Goal: Task Accomplishment & Management: Use online tool/utility

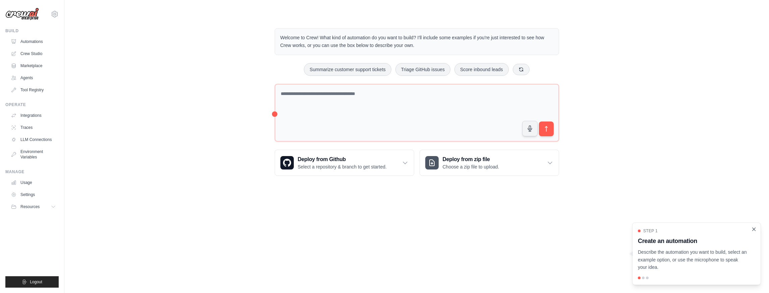
click at [754, 229] on icon "Close walkthrough" at bounding box center [754, 228] width 3 height 3
click at [233, 166] on div "Welcome to Crew! What kind of automation do you want to build? I'll include som…" at bounding box center [416, 101] width 683 height 169
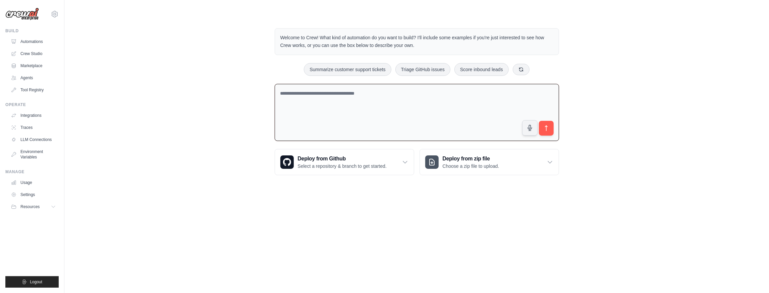
click at [303, 93] on textarea at bounding box center [417, 112] width 284 height 57
click at [323, 92] on textarea at bounding box center [417, 112] width 284 height 57
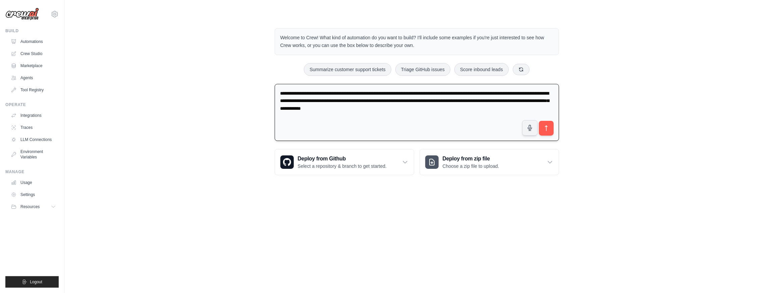
type textarea "**********"
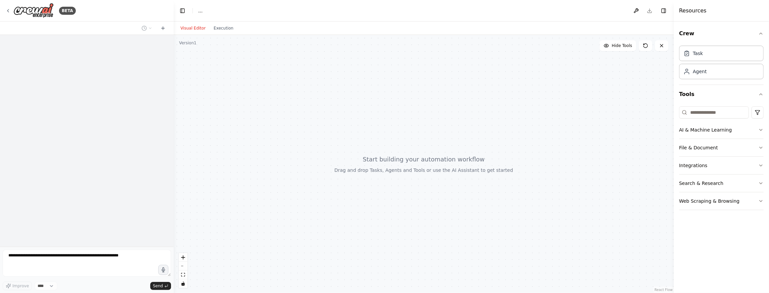
select select "****"
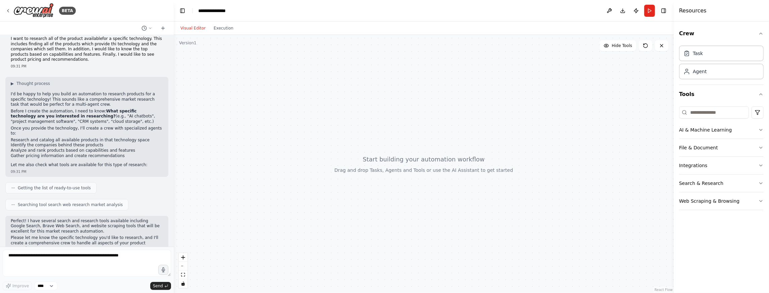
scroll to position [19, 0]
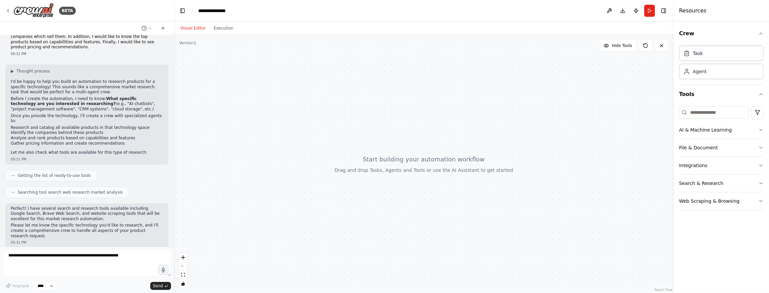
click at [296, 141] on div at bounding box center [424, 164] width 500 height 258
click at [133, 255] on textarea at bounding box center [87, 263] width 168 height 27
type textarea "**********"
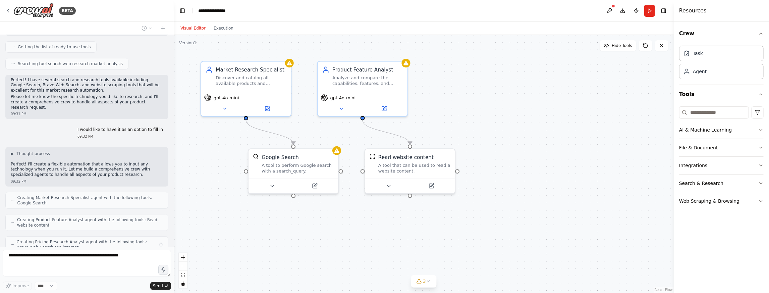
scroll to position [170, 0]
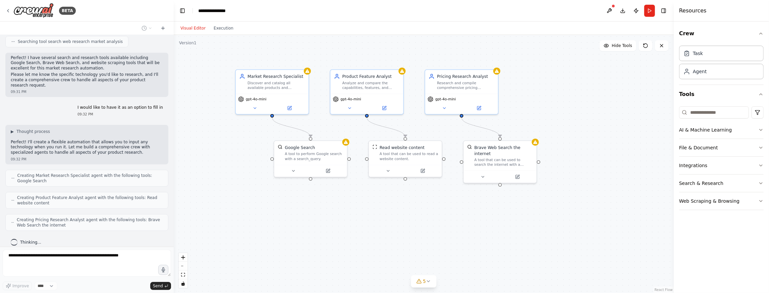
drag, startPoint x: 581, startPoint y: 252, endPoint x: 584, endPoint y: 228, distance: 24.7
click at [584, 228] on div ".deletable-edge-delete-btn { width: 20px; height: 20px; border: 0px solid #ffff…" at bounding box center [424, 164] width 500 height 258
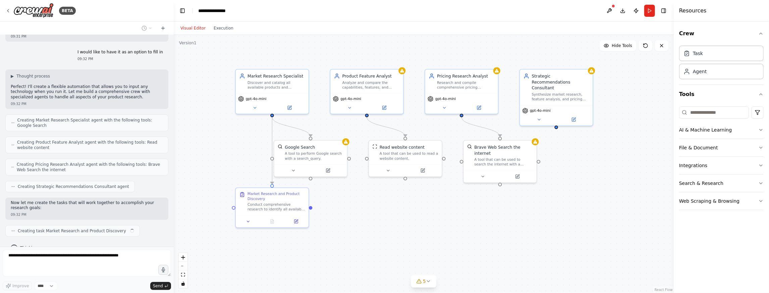
scroll to position [230, 0]
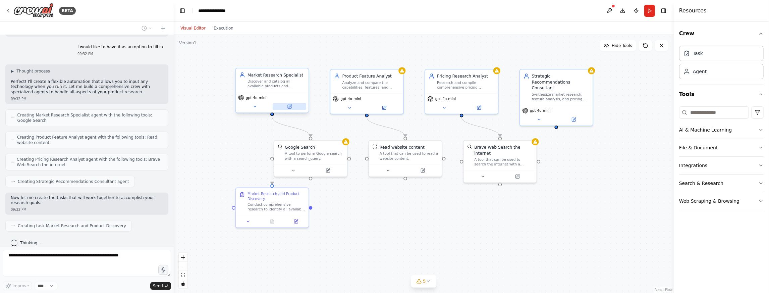
click at [290, 106] on icon at bounding box center [290, 107] width 4 height 4
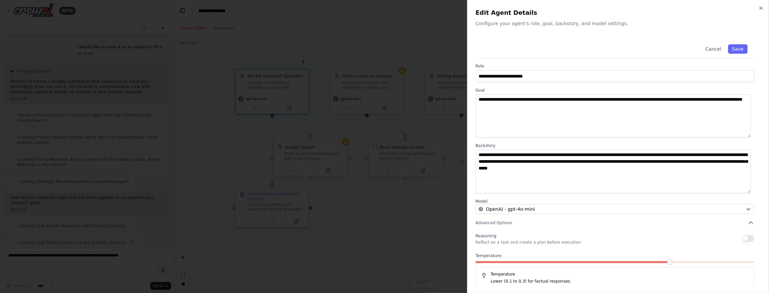
scroll to position [247, 0]
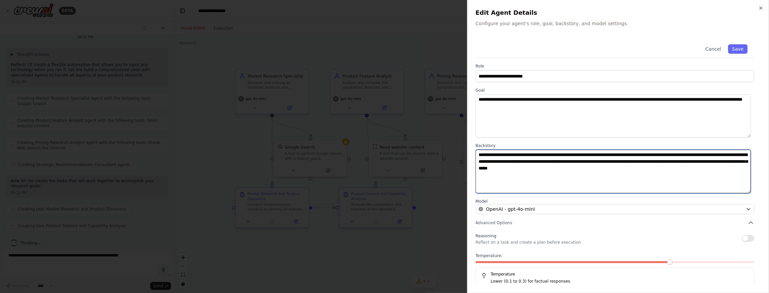
drag, startPoint x: 681, startPoint y: 170, endPoint x: 470, endPoint y: 148, distance: 211.7
click at [470, 148] on div "**********" at bounding box center [618, 146] width 302 height 293
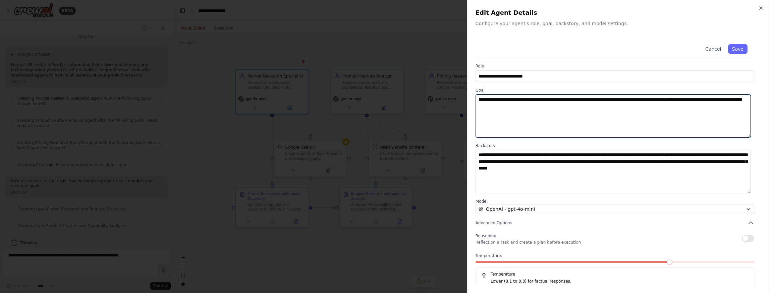
click at [573, 111] on textarea "**********" at bounding box center [613, 115] width 275 height 43
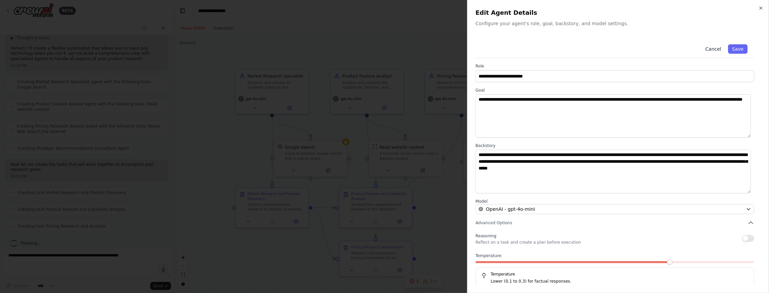
click at [711, 51] on button "Cancel" at bounding box center [713, 48] width 24 height 9
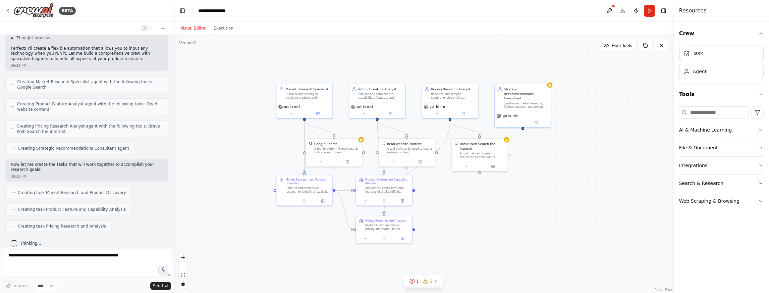
drag, startPoint x: 493, startPoint y: 248, endPoint x: 474, endPoint y: 221, distance: 32.9
click at [474, 221] on div ".deletable-edge-delete-btn { width: 20px; height: 20px; border: 0px solid #ffff…" at bounding box center [424, 164] width 500 height 258
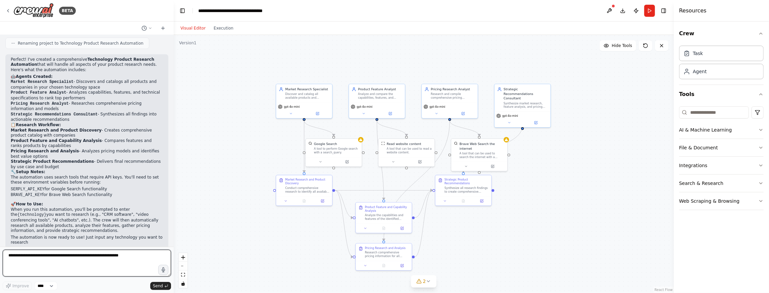
scroll to position [502, 0]
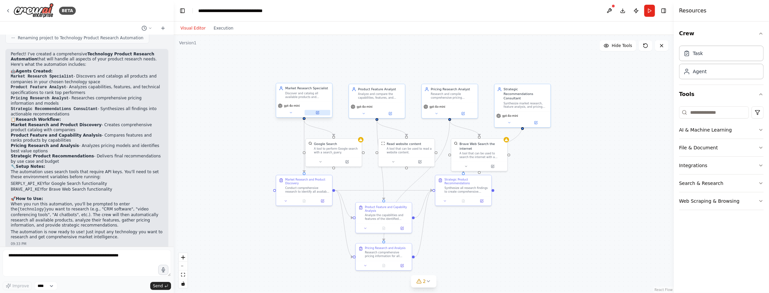
click at [319, 113] on icon at bounding box center [317, 112] width 3 height 3
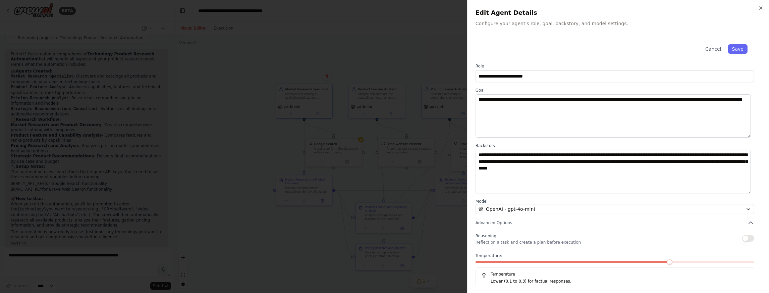
click at [413, 67] on div at bounding box center [384, 146] width 769 height 293
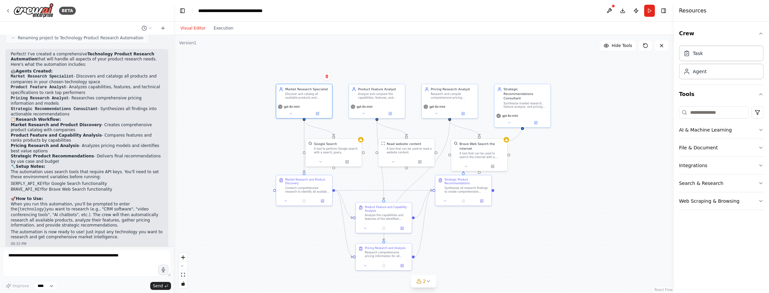
click at [537, 246] on div ".deletable-edge-delete-btn { width: 20px; height: 20px; border: 0px solid #ffff…" at bounding box center [424, 164] width 500 height 258
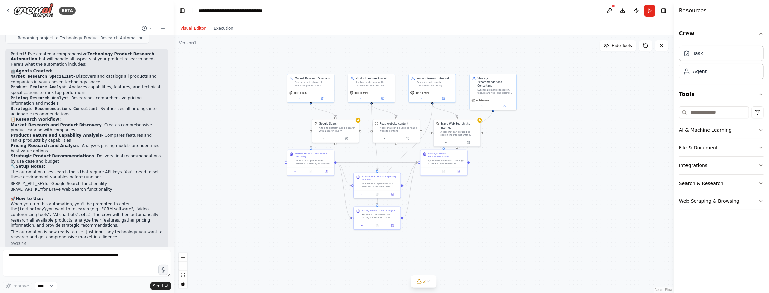
drag, startPoint x: 534, startPoint y: 241, endPoint x: 503, endPoint y: 204, distance: 48.8
click at [503, 204] on div ".deletable-edge-delete-btn { width: 20px; height: 20px; border: 0px solid #ffff…" at bounding box center [424, 164] width 500 height 258
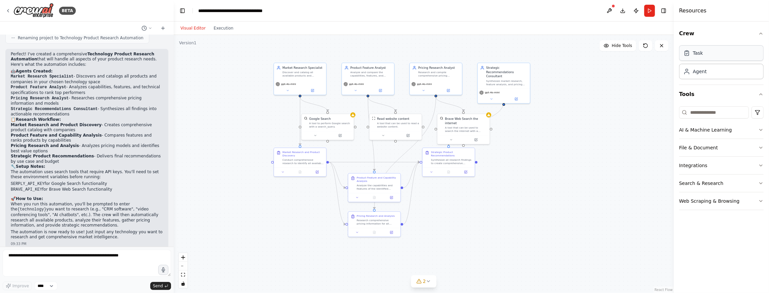
click at [709, 57] on div "Task" at bounding box center [721, 52] width 85 height 15
click at [701, 54] on div "Task" at bounding box center [698, 53] width 10 height 7
click at [634, 150] on div ".deletable-edge-delete-btn { width: 20px; height: 20px; border: 0px solid #ffff…" at bounding box center [424, 164] width 500 height 258
drag, startPoint x: 634, startPoint y: 150, endPoint x: 638, endPoint y: 128, distance: 22.0
click at [638, 128] on div ".deletable-edge-delete-btn { width: 20px; height: 20px; border: 0px solid #ffff…" at bounding box center [424, 164] width 500 height 258
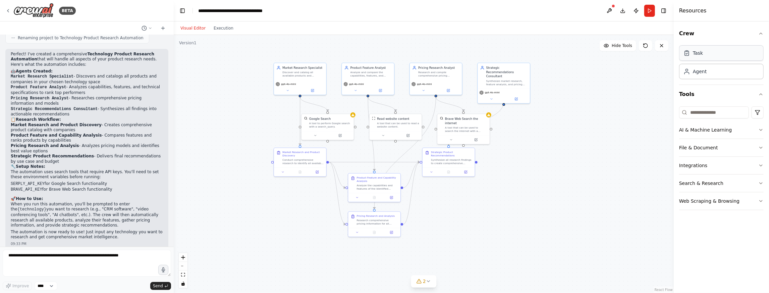
click at [714, 56] on div "Task" at bounding box center [721, 52] width 85 height 15
click at [714, 55] on div "Task" at bounding box center [721, 52] width 85 height 15
click at [713, 36] on button "Crew" at bounding box center [721, 33] width 85 height 19
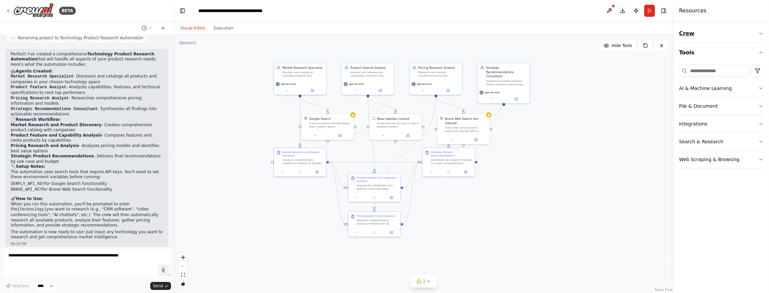
click at [713, 36] on button "Crew" at bounding box center [721, 33] width 85 height 19
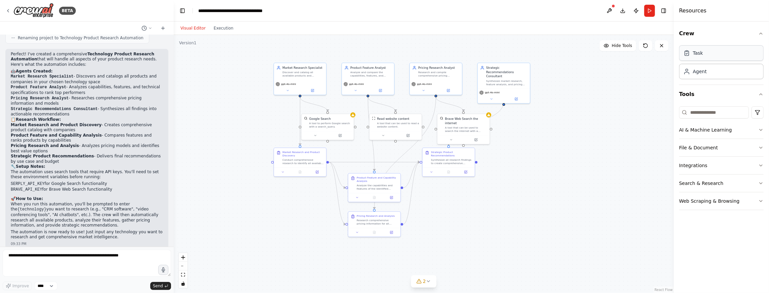
click at [707, 54] on div "Task" at bounding box center [721, 52] width 85 height 15
click at [720, 71] on div "Agent" at bounding box center [721, 70] width 85 height 15
click at [717, 49] on div "Task" at bounding box center [721, 52] width 85 height 15
drag, startPoint x: 504, startPoint y: 99, endPoint x: 528, endPoint y: 117, distance: 29.5
click at [528, 117] on div ".deletable-edge-delete-btn { width: 20px; height: 20px; border: 0px solid #ffff…" at bounding box center [424, 164] width 500 height 258
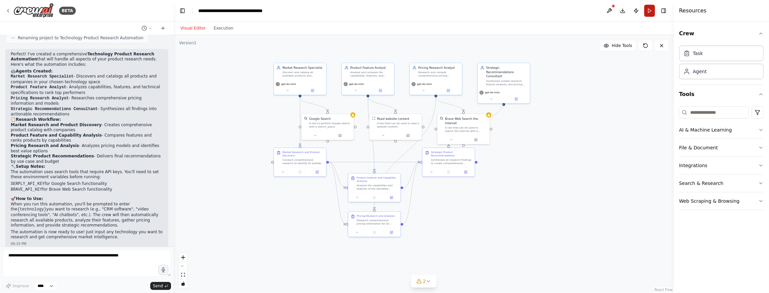
click at [650, 13] on button "Run" at bounding box center [649, 11] width 11 height 12
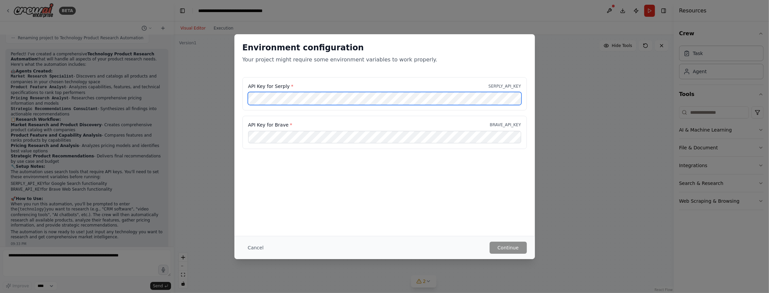
click at [260, 91] on div "API Key for Serply * SERPLY_API_KEY" at bounding box center [384, 93] width 284 height 33
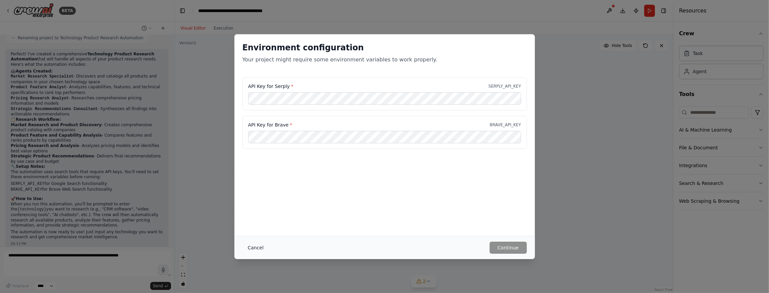
click at [255, 248] on button "Cancel" at bounding box center [255, 247] width 26 height 12
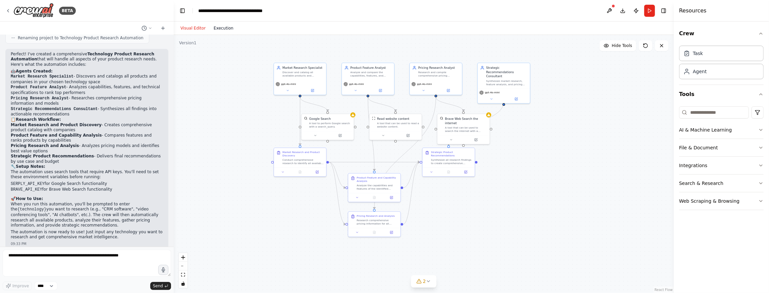
click at [225, 30] on button "Execution" at bounding box center [224, 28] width 28 height 8
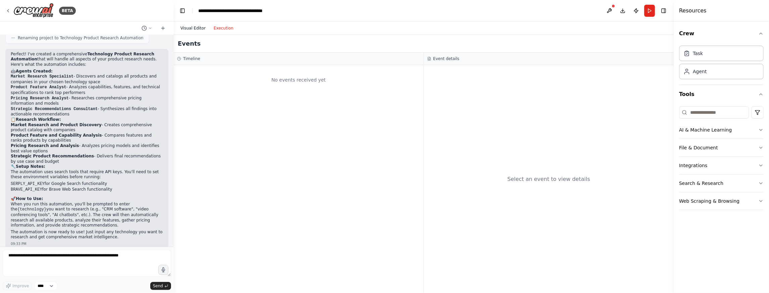
click at [196, 30] on button "Visual Editor" at bounding box center [192, 28] width 33 height 8
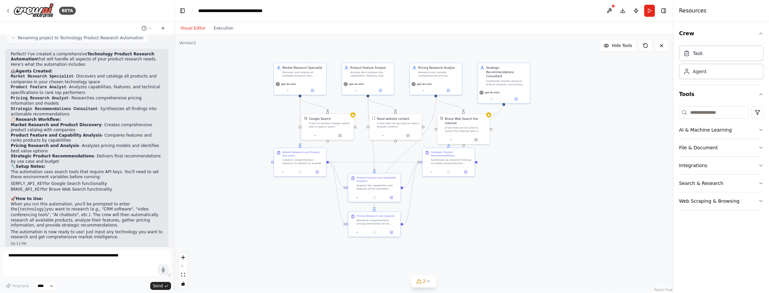
click at [486, 214] on div ".deletable-edge-delete-btn { width: 20px; height: 20px; border: 0px solid #ffff…" at bounding box center [424, 164] width 500 height 258
drag, startPoint x: 172, startPoint y: 208, endPoint x: 173, endPoint y: 201, distance: 7.8
click at [173, 201] on div "BETA I want to research all of the product availablefor a specific technology. …" at bounding box center [384, 146] width 769 height 293
drag, startPoint x: 171, startPoint y: 202, endPoint x: 177, endPoint y: 174, distance: 28.4
click at [177, 174] on div "BETA I want to research all of the product availablefor a specific technology. …" at bounding box center [384, 146] width 769 height 293
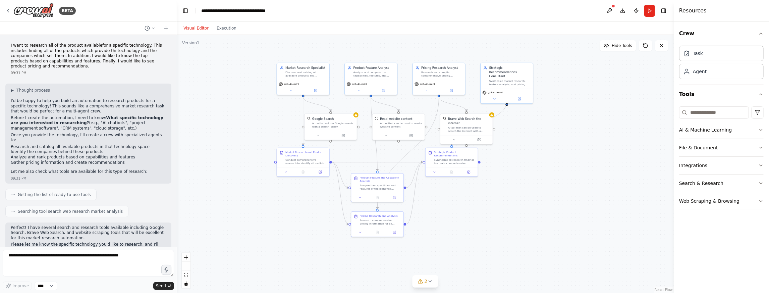
scroll to position [496, 0]
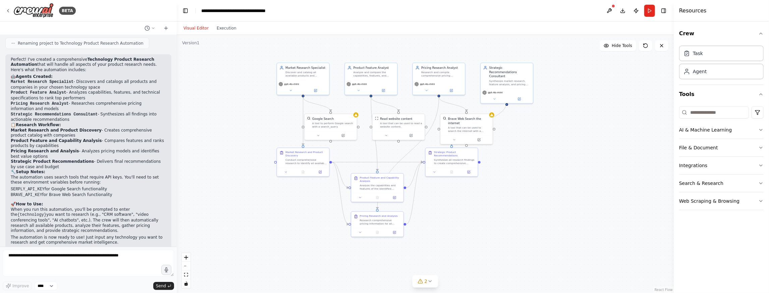
click at [511, 203] on div ".deletable-edge-delete-btn { width: 20px; height: 20px; border: 0px solid #ffff…" at bounding box center [425, 164] width 497 height 258
click at [551, 162] on div ".deletable-edge-delete-btn { width: 20px; height: 20px; border: 0px solid #ffff…" at bounding box center [425, 164] width 497 height 258
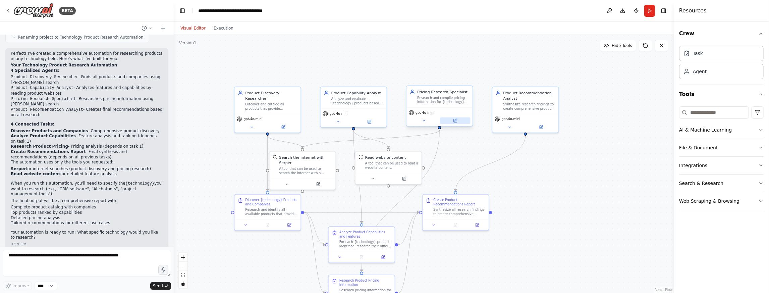
click at [456, 121] on icon at bounding box center [455, 120] width 3 height 3
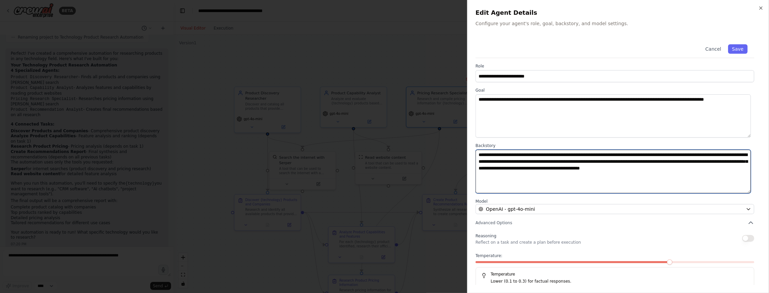
drag, startPoint x: 548, startPoint y: 161, endPoint x: 599, endPoint y: 171, distance: 52.0
click at [599, 171] on textarea "**********" at bounding box center [613, 171] width 275 height 43
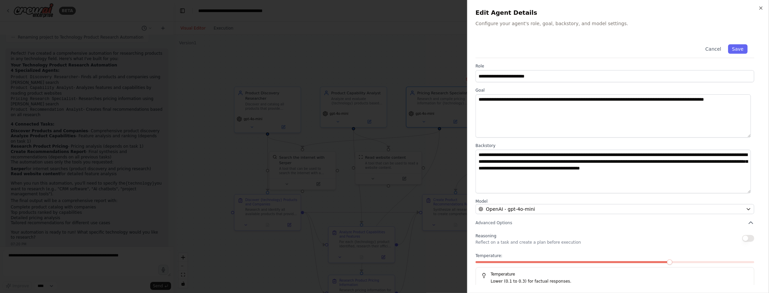
click at [387, 38] on div at bounding box center [384, 146] width 769 height 293
